Goal: Navigation & Orientation: Find specific page/section

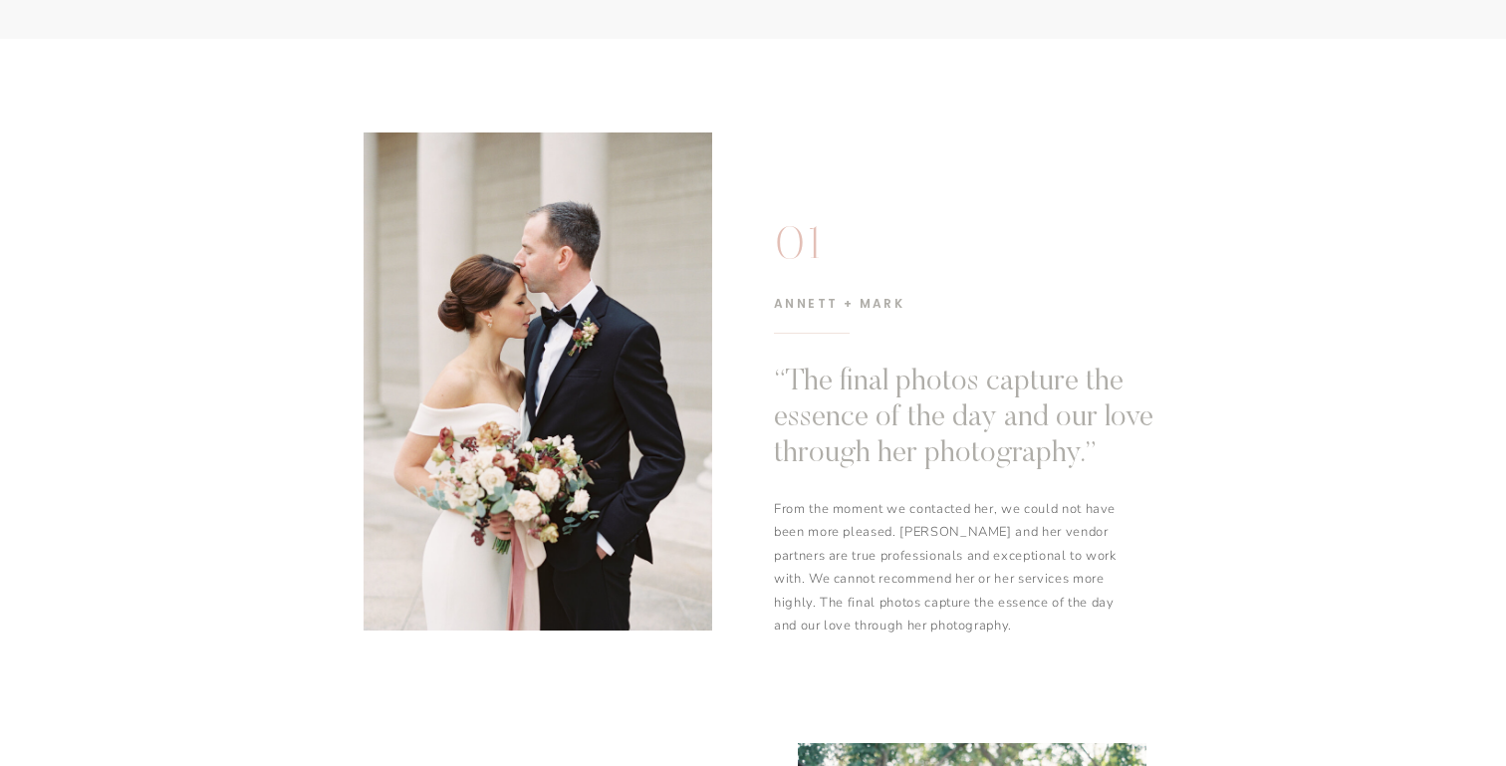
scroll to position [1148, 0]
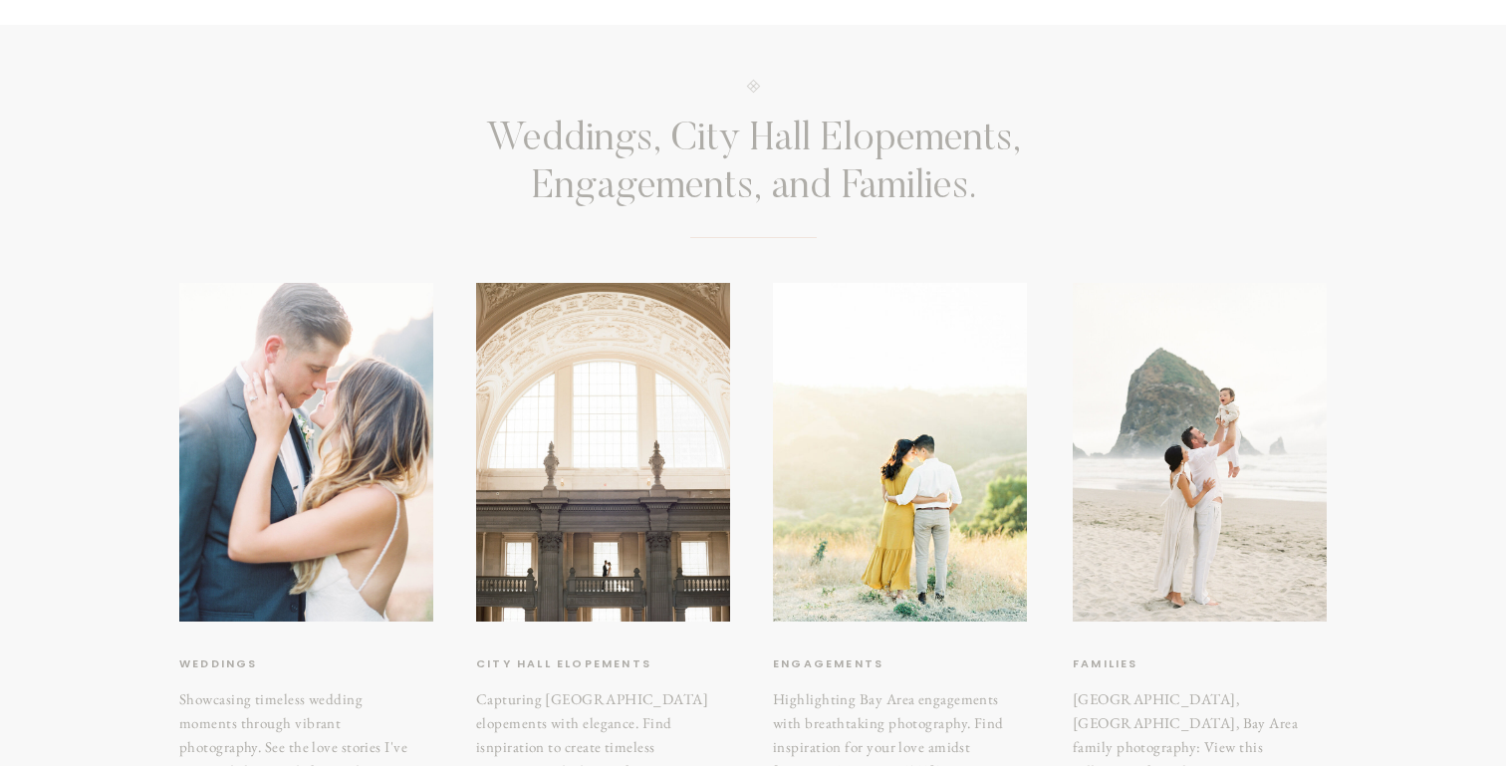
scroll to position [0, 0]
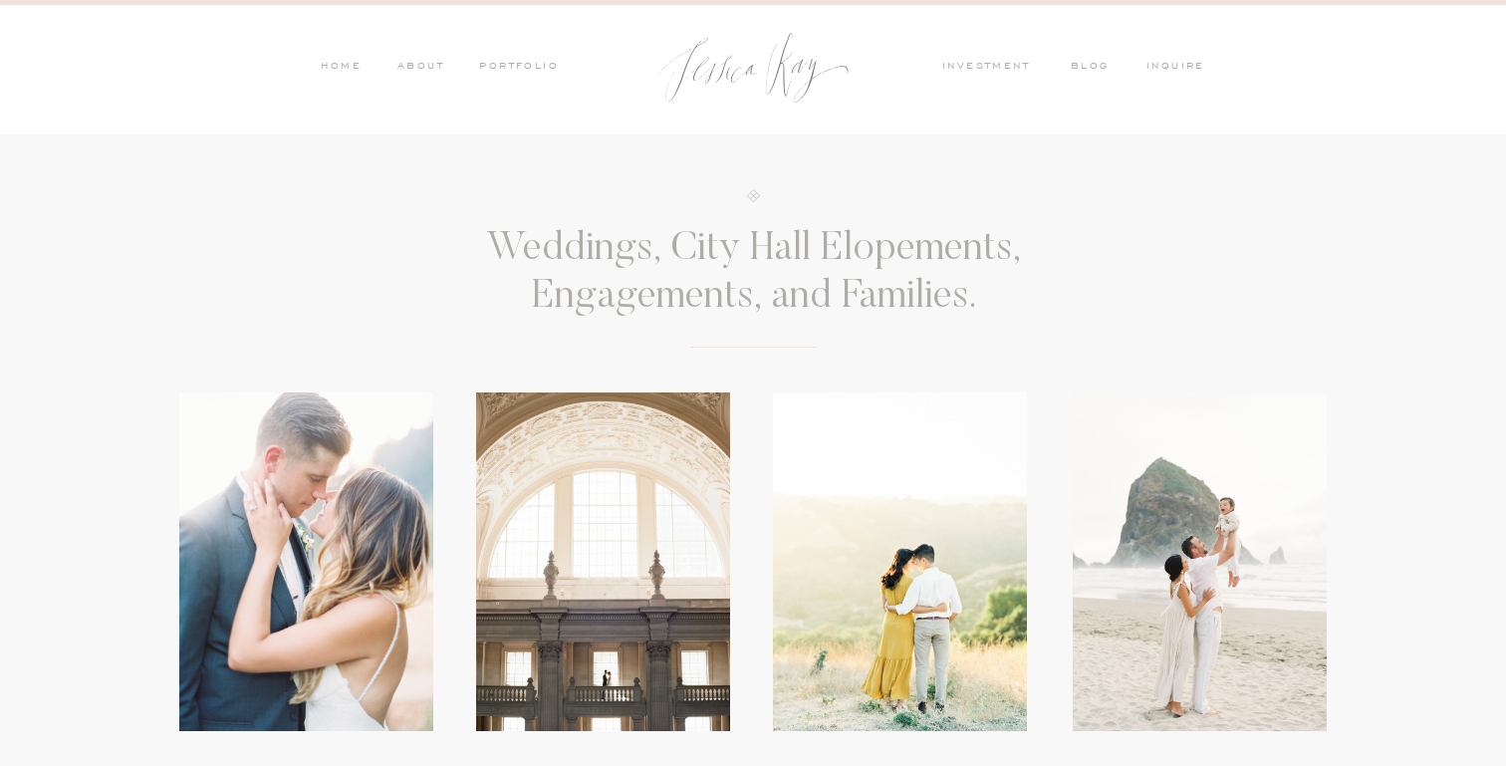
click at [414, 68] on nav "ABOUT" at bounding box center [418, 68] width 52 height 18
click at [426, 67] on nav "ABOUT" at bounding box center [418, 68] width 52 height 18
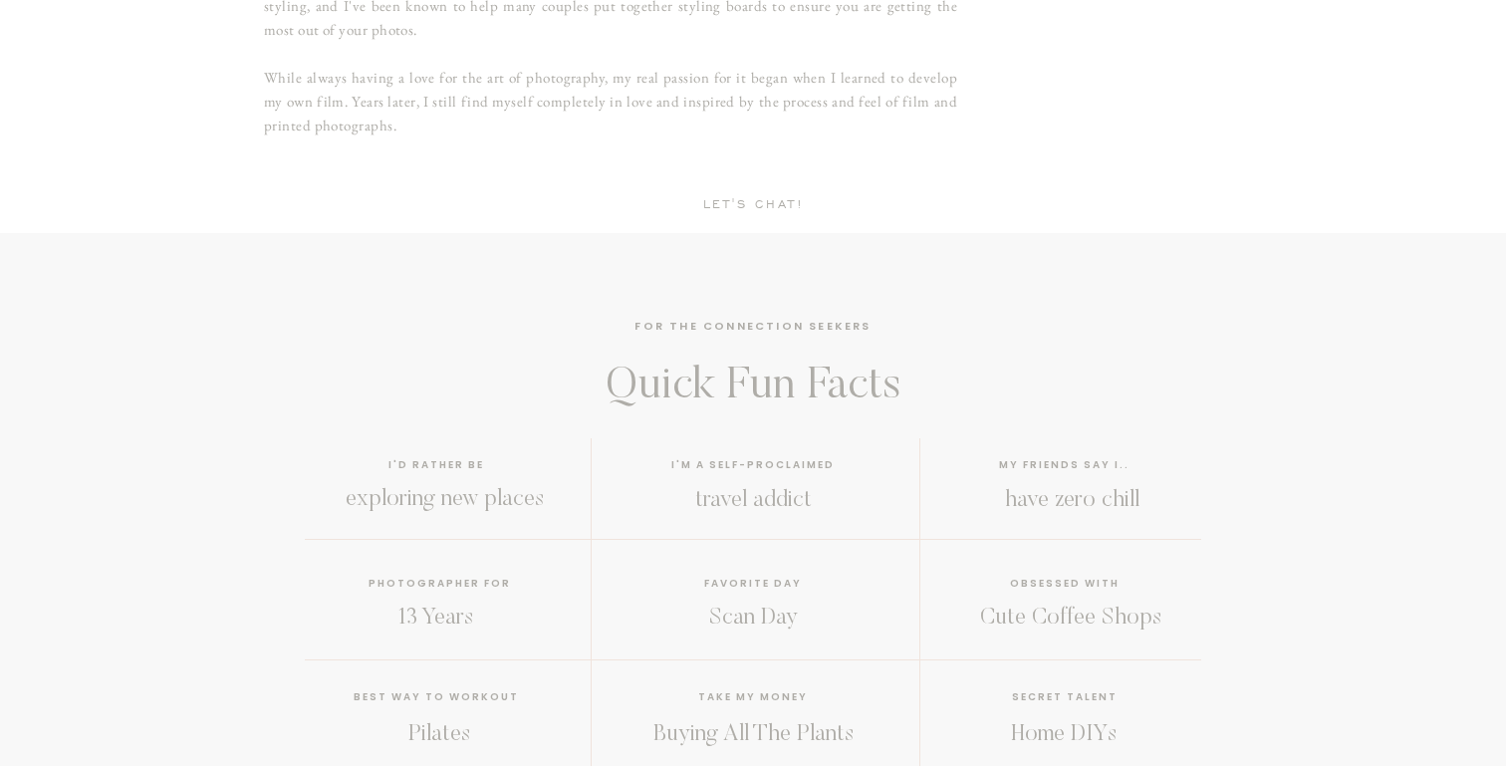
scroll to position [1442, 0]
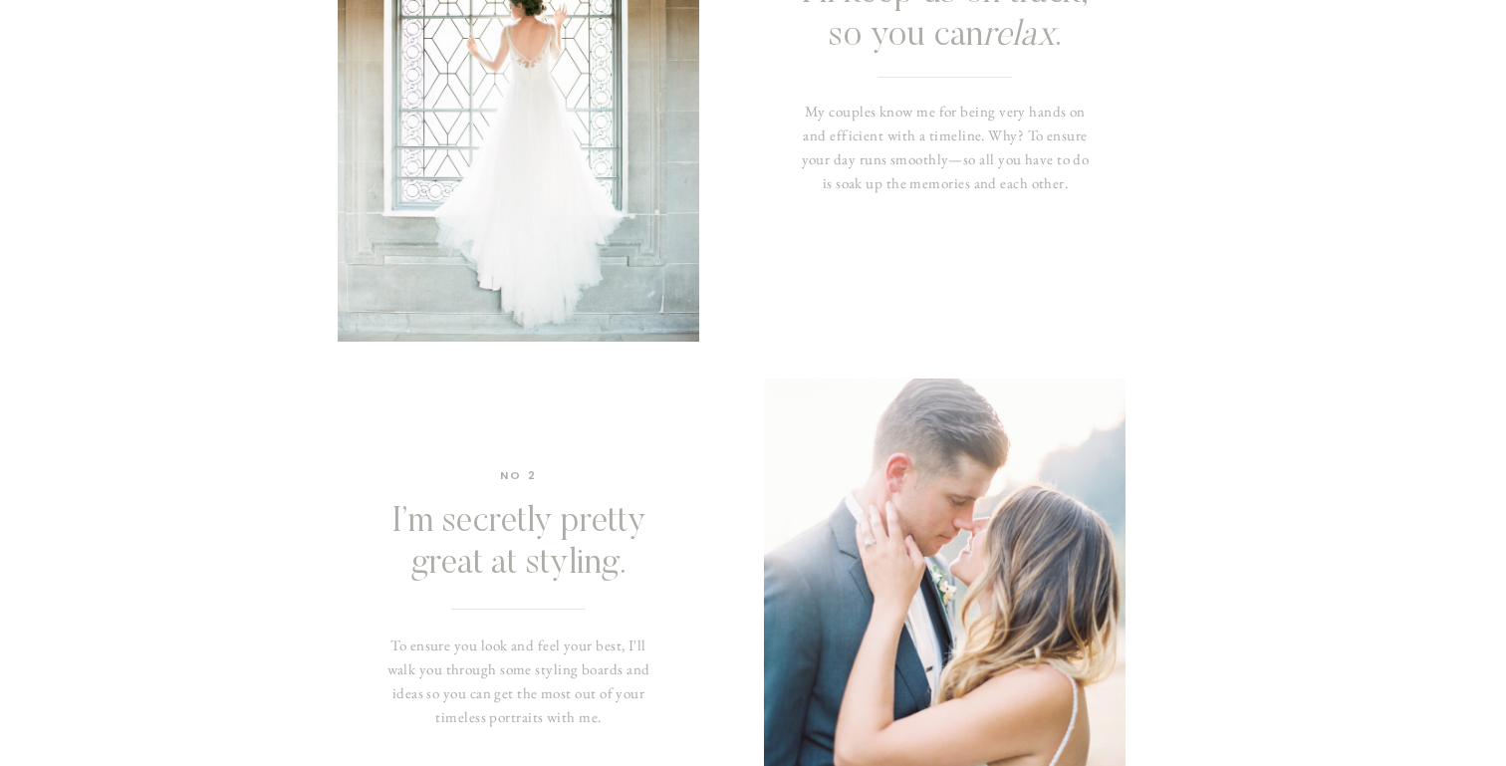
scroll to position [122, 0]
